Goal: Information Seeking & Learning: Learn about a topic

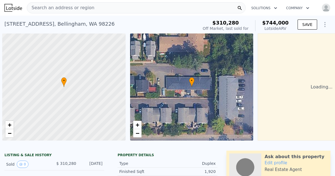
scroll to position [0, 2]
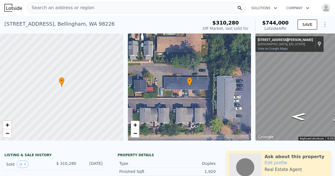
click at [239, 8] on icon at bounding box center [240, 8] width 6 height 6
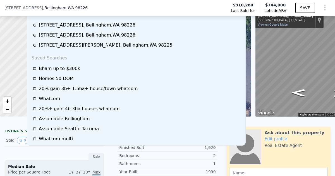
scroll to position [36, 0]
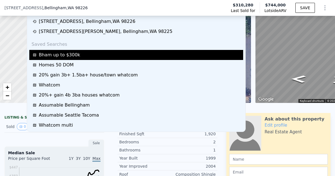
click at [74, 53] on span "Bham up to $300k" at bounding box center [59, 55] width 41 height 7
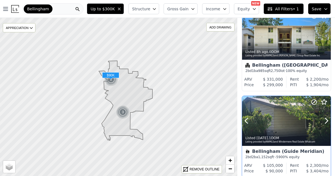
scroll to position [25, 0]
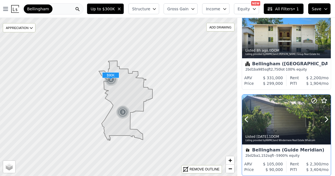
click at [274, 125] on div at bounding box center [286, 120] width 89 height 50
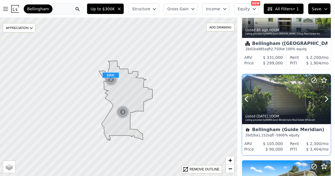
scroll to position [46, 0]
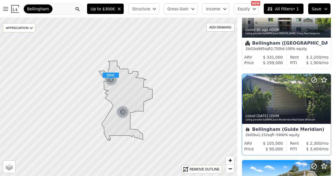
click at [280, 130] on div "Bellingham (Guide Meridian)" at bounding box center [287, 130] width 82 height 6
click at [270, 113] on div "Listed 1d ago , 1 DOM Listing provided by NWMLS and Windermere Real Estate What…" at bounding box center [286, 117] width 89 height 13
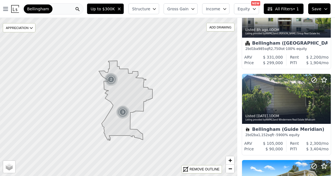
click at [81, 9] on icon at bounding box center [78, 9] width 6 height 6
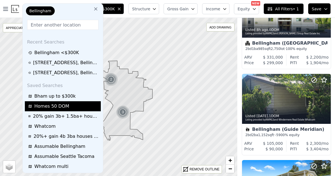
click at [78, 105] on div "Homes 50 DOM" at bounding box center [63, 106] width 71 height 7
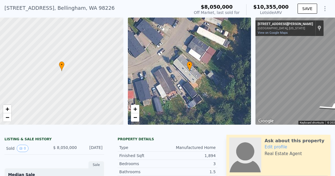
scroll to position [17, 0]
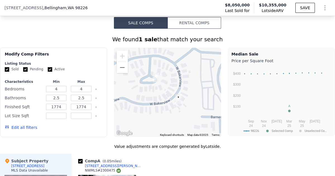
scroll to position [459, 0]
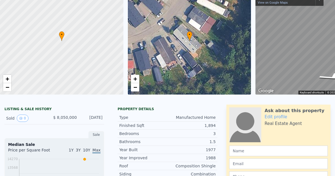
scroll to position [2, 0]
